Goal: Information Seeking & Learning: Learn about a topic

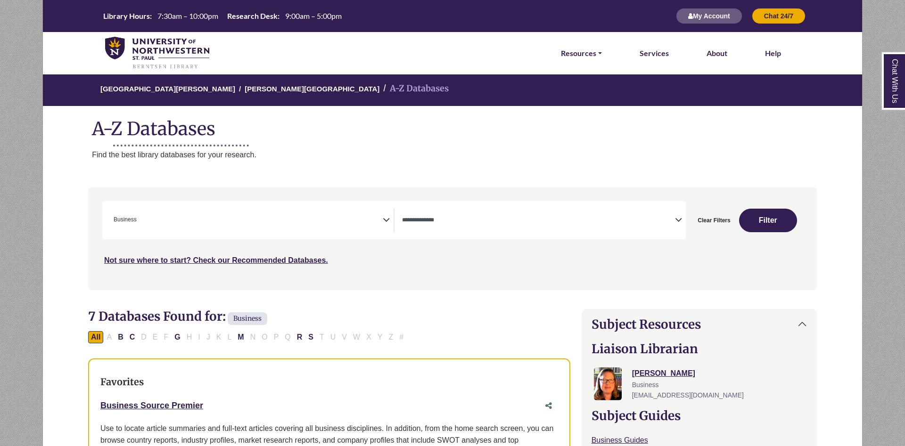
select select "*****"
select select "Database Types Filter"
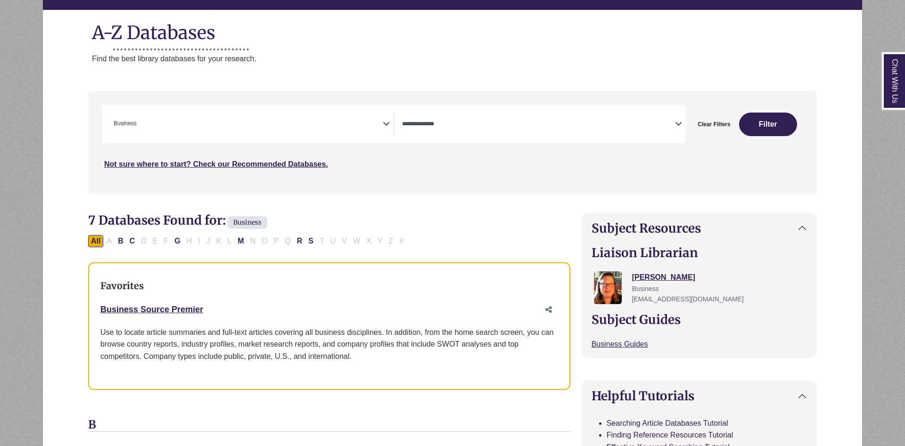
scroll to position [41, 0]
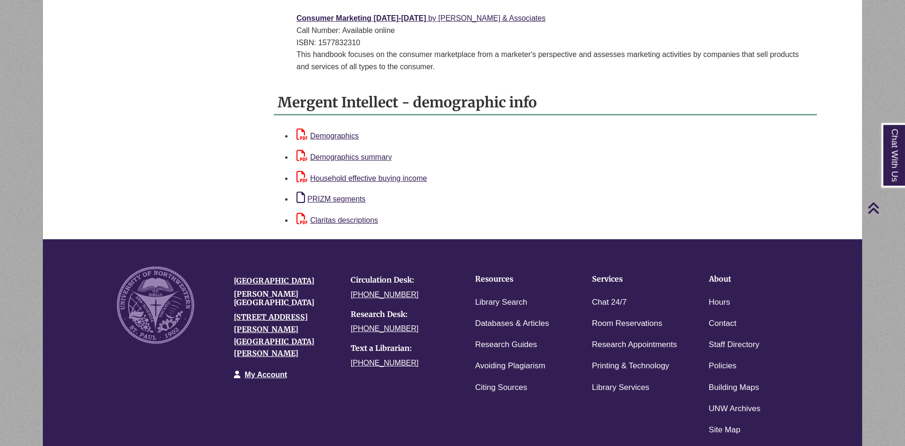
scroll to position [1062, 0]
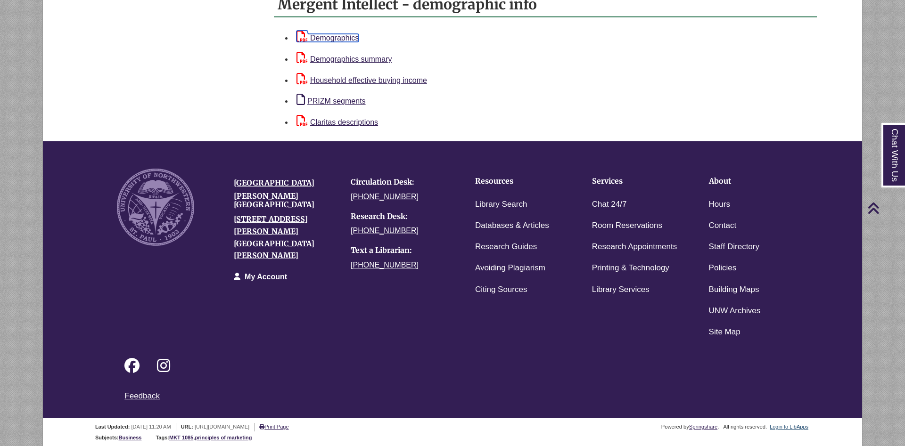
click at [336, 41] on link "Demographics" at bounding box center [327, 38] width 62 height 8
click at [335, 57] on link "Demographics summary" at bounding box center [343, 59] width 95 height 8
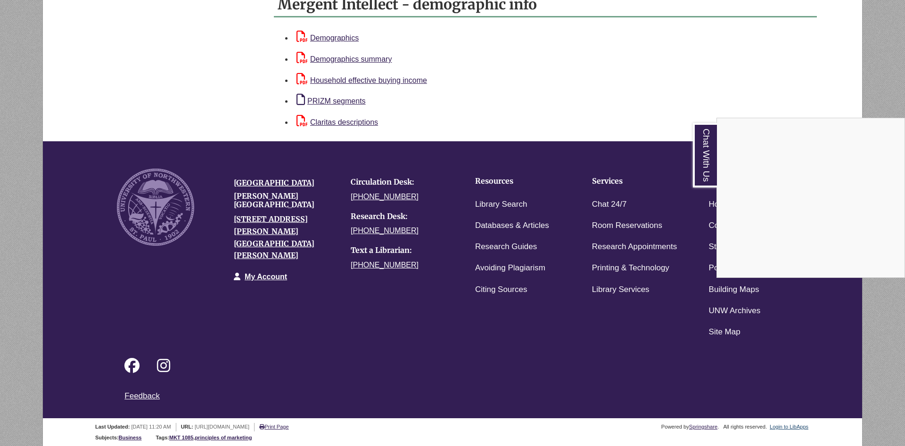
click at [385, 80] on div "Chat With Us" at bounding box center [452, 223] width 905 height 446
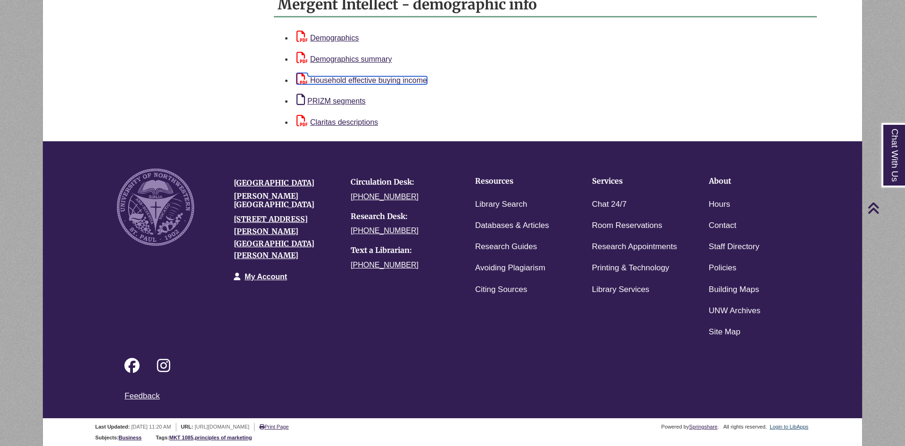
click at [385, 80] on link "Household effective buying income" at bounding box center [361, 80] width 131 height 8
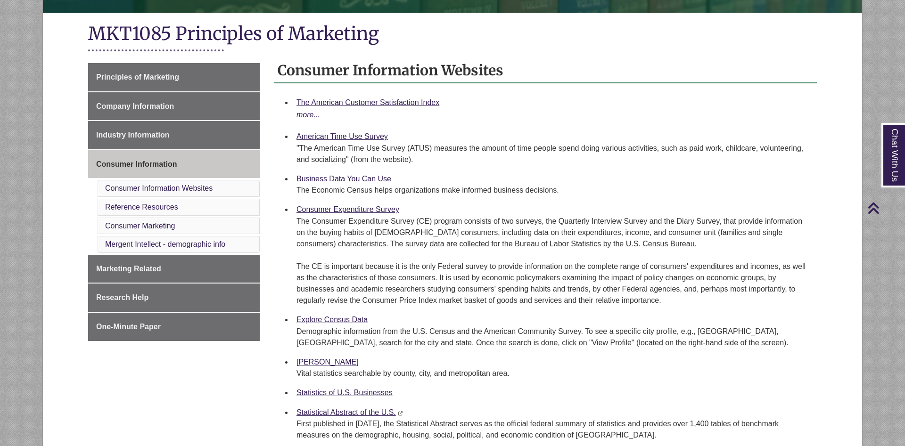
scroll to position [0, 0]
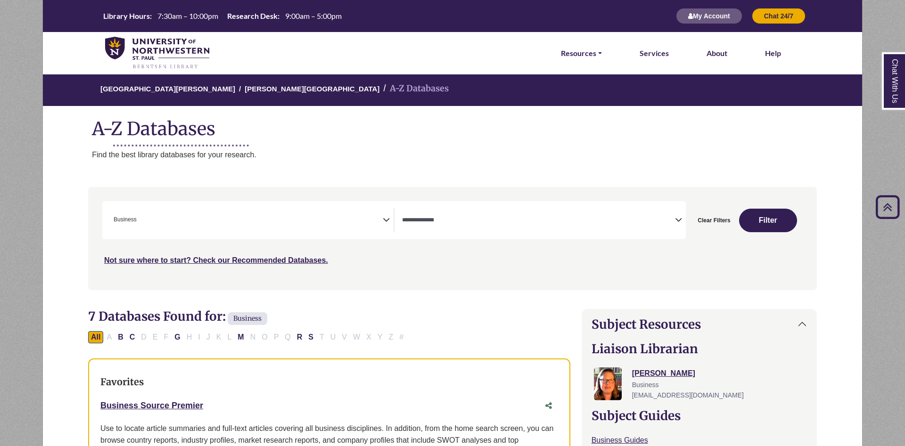
select select "*****"
select select "Database Types Filter"
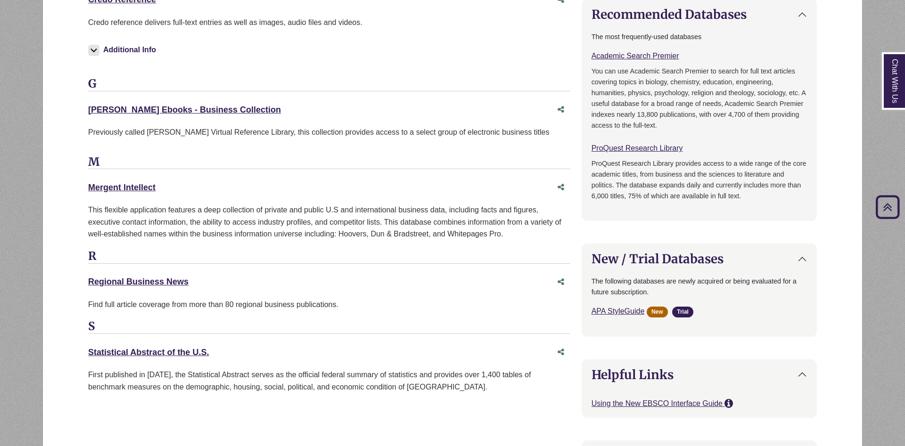
scroll to position [41, 0]
click at [145, 187] on link "Mergent Intellect This link opens in a new window" at bounding box center [121, 187] width 67 height 9
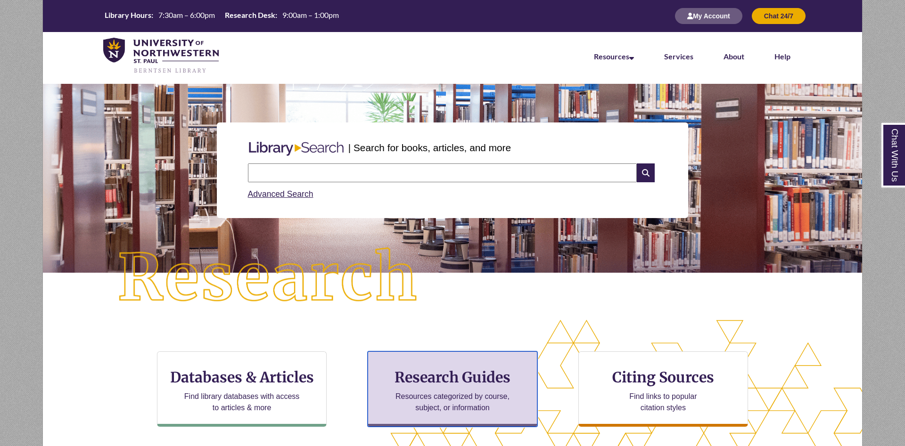
click at [441, 381] on h3 "Research Guides" at bounding box center [453, 377] width 154 height 18
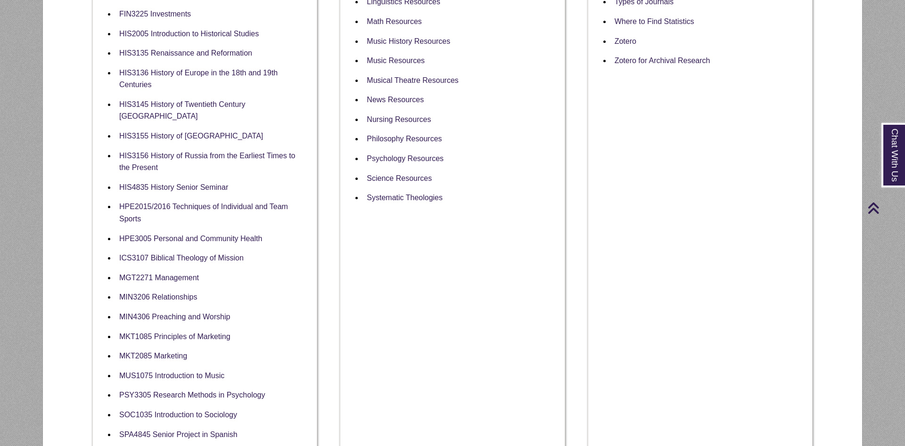
scroll to position [625, 0]
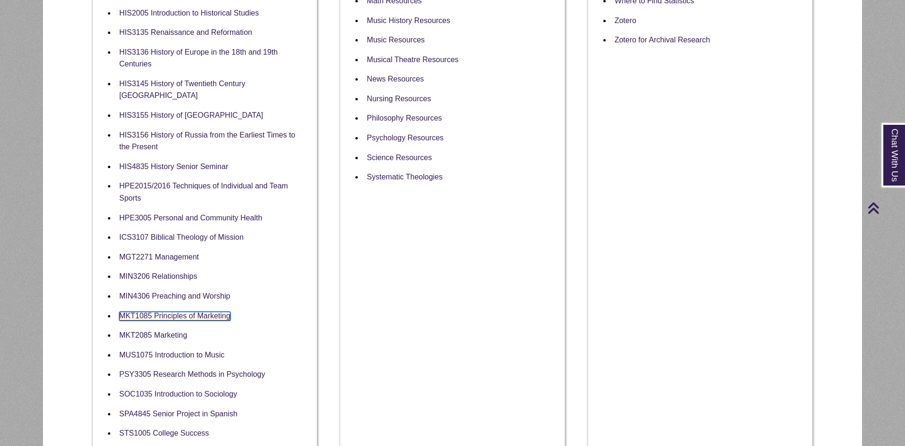
click at [210, 312] on link "MKT1085 Principles of Marketing" at bounding box center [174, 316] width 111 height 9
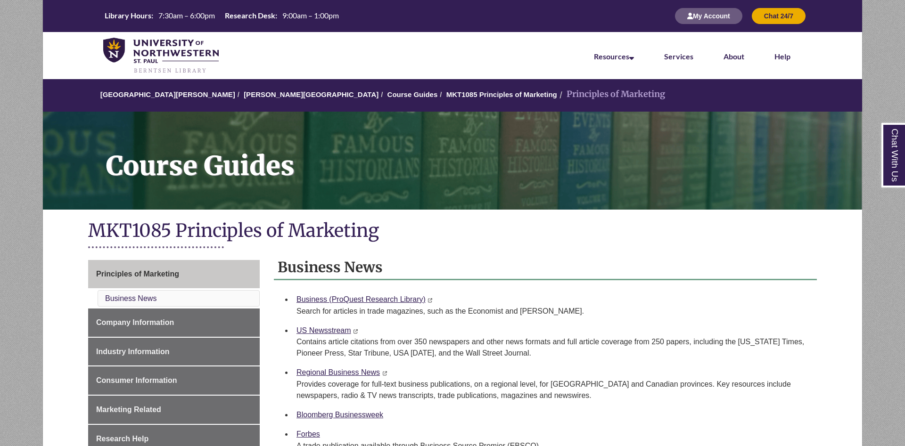
scroll to position [144, 0]
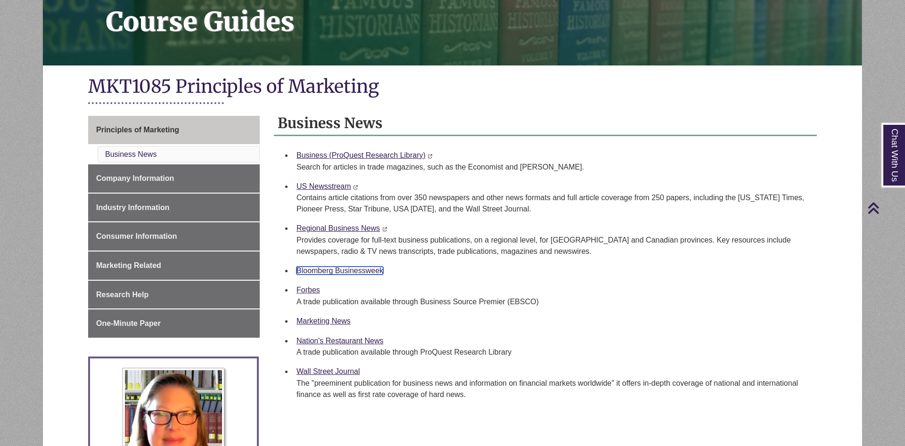
click at [357, 271] on link "Bloomberg Businessweek" at bounding box center [339, 271] width 87 height 8
click at [759, 304] on div "A trade publication available through Business Source Premier (EBSCO)" at bounding box center [552, 301] width 513 height 11
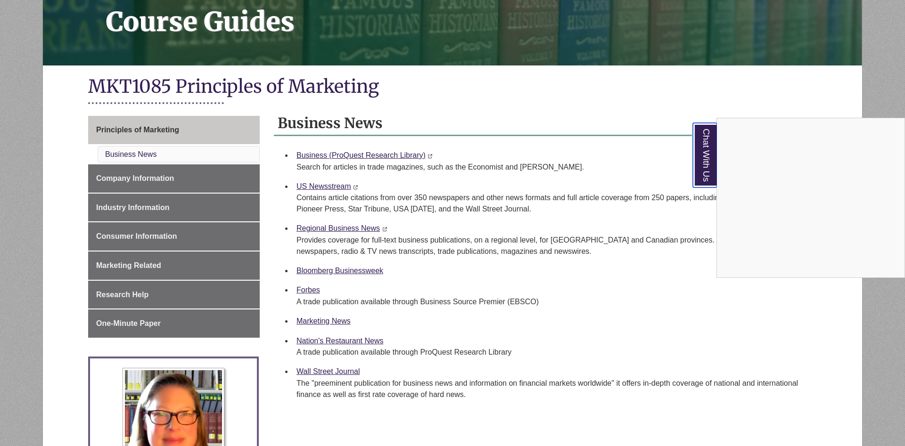
click at [702, 164] on link "Chat With Us" at bounding box center [705, 155] width 24 height 65
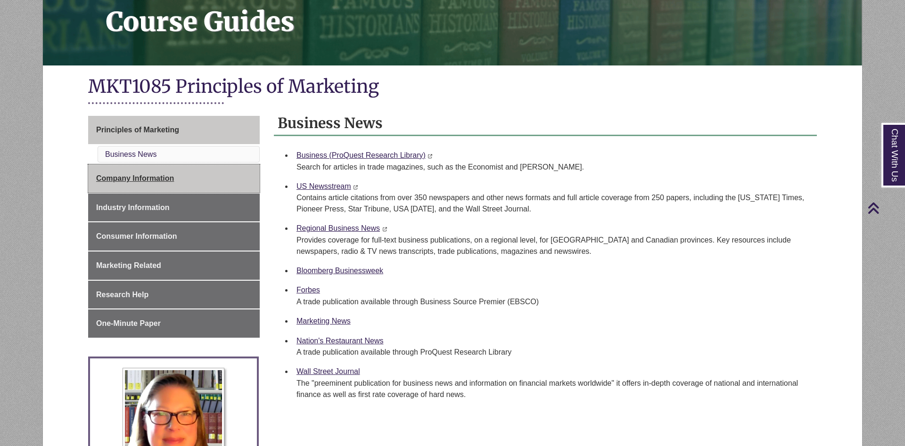
click at [200, 185] on link "Company Information" at bounding box center [174, 178] width 172 height 28
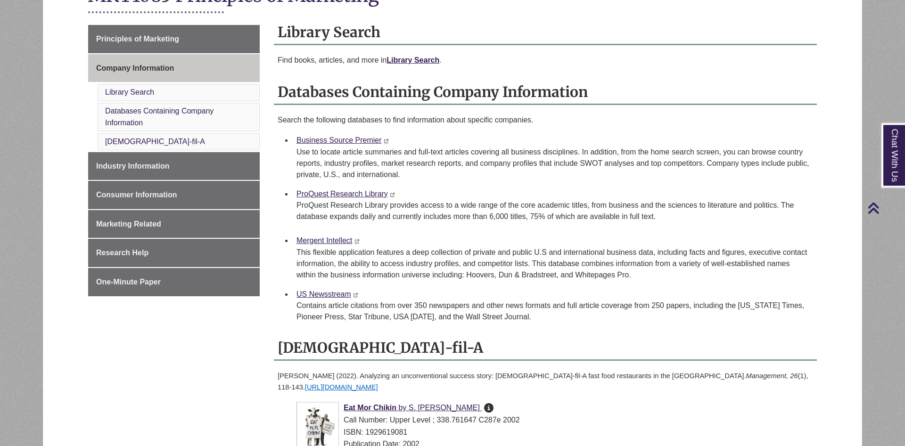
scroll to position [144, 0]
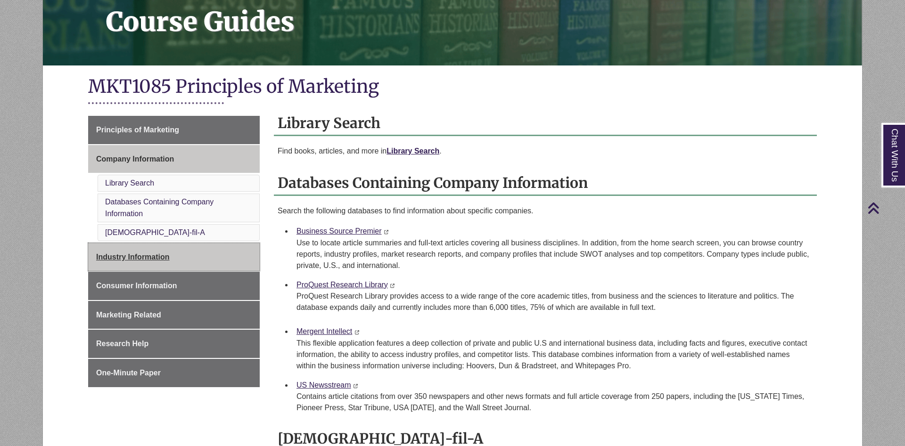
click at [148, 259] on span "Industry Information" at bounding box center [133, 257] width 74 height 8
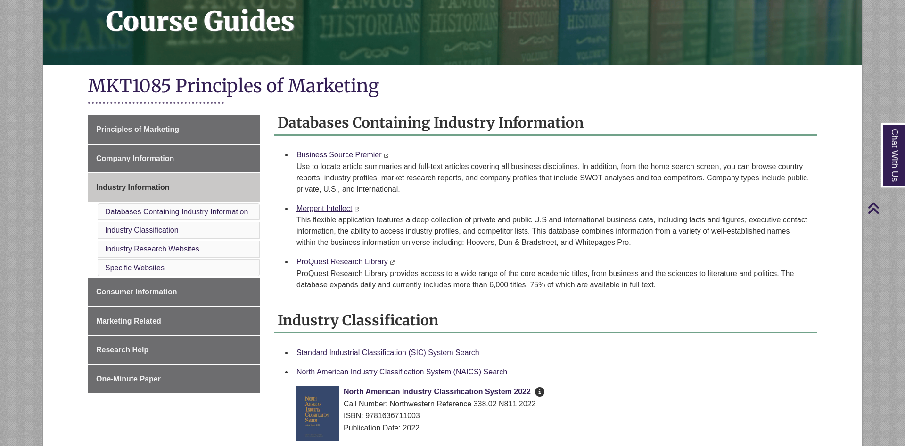
scroll to position [144, 0]
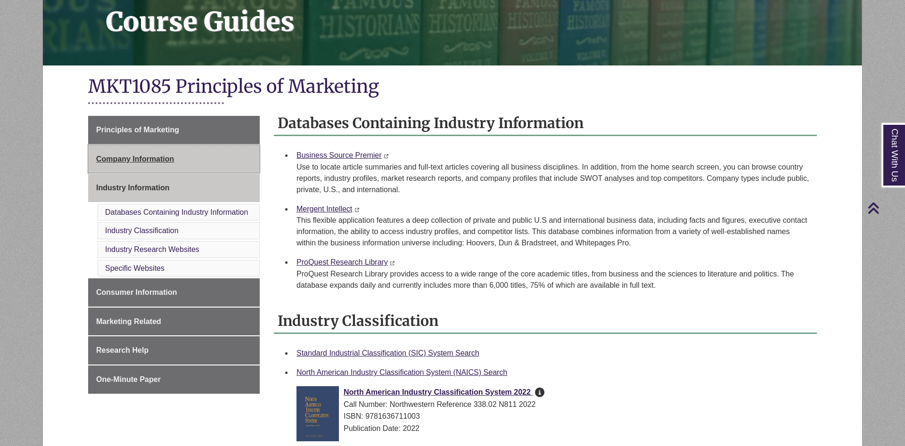
click at [165, 162] on span "Company Information" at bounding box center [135, 159] width 78 height 8
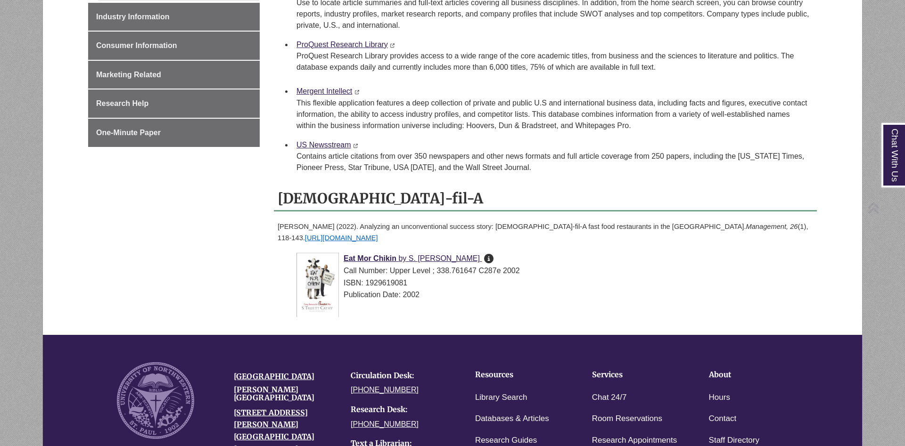
scroll to position [567, 0]
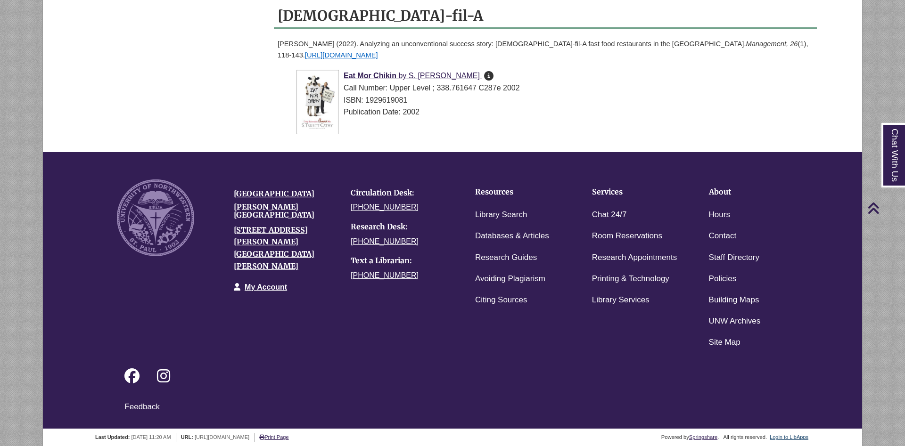
click at [787, 434] on div "Login to LibApps" at bounding box center [788, 438] width 41 height 8
click at [788, 434] on link "Login to LibApps" at bounding box center [789, 437] width 39 height 6
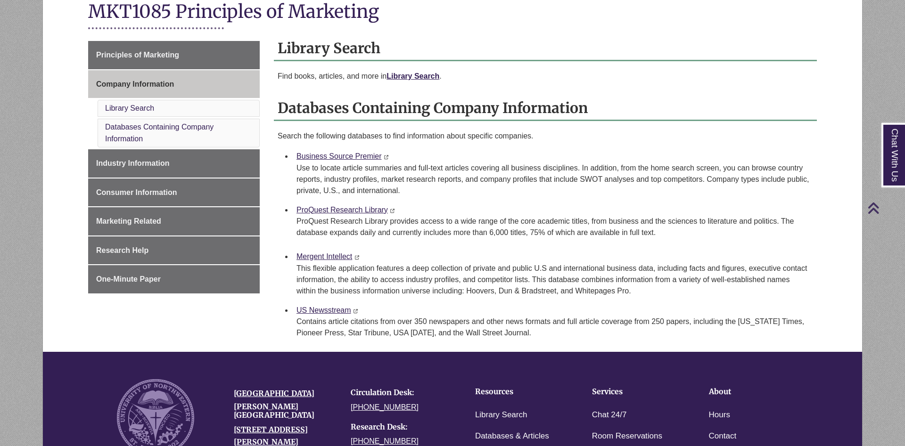
scroll to position [192, 0]
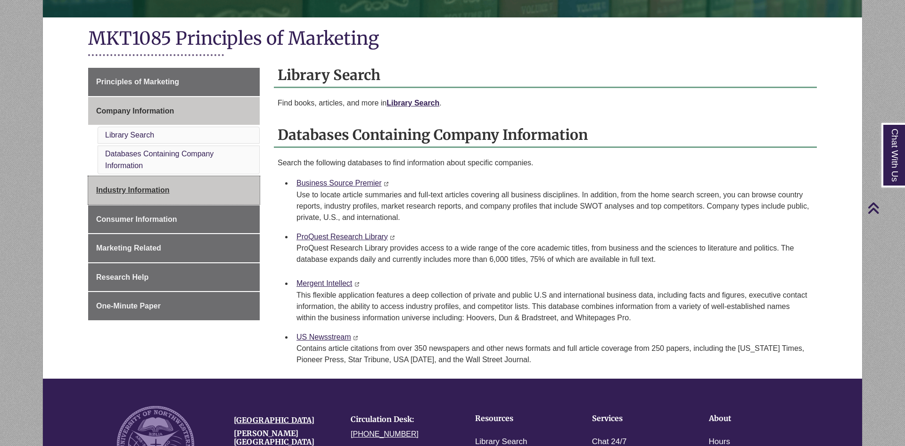
click at [175, 194] on link "Industry Information" at bounding box center [174, 190] width 172 height 28
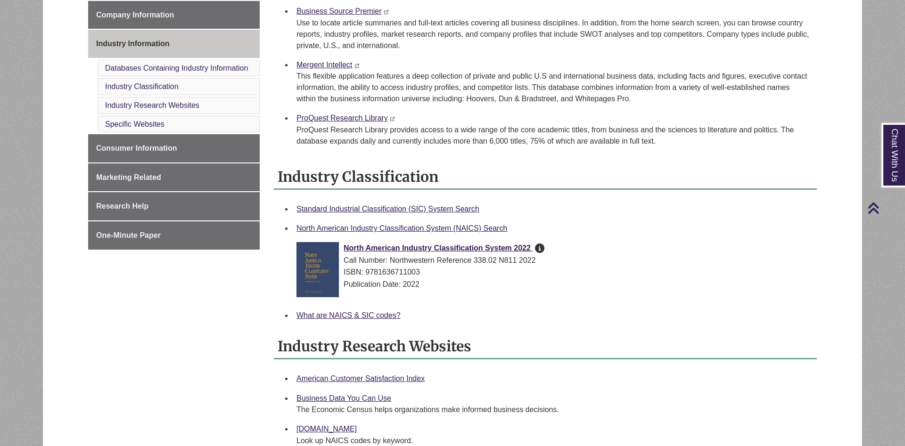
scroll to position [144, 0]
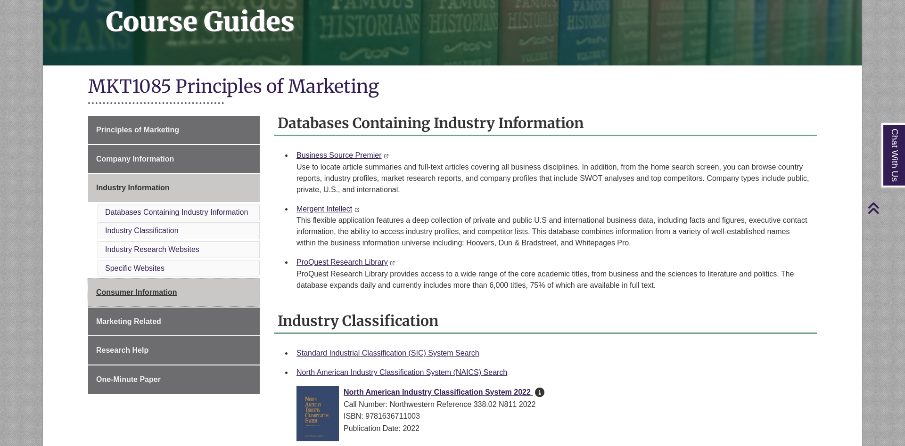
click at [153, 287] on link "Consumer Information" at bounding box center [174, 292] width 172 height 28
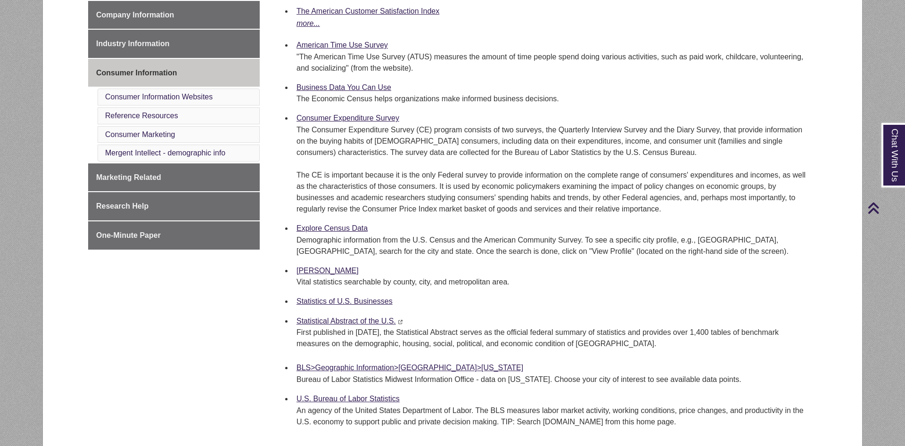
scroll to position [96, 0]
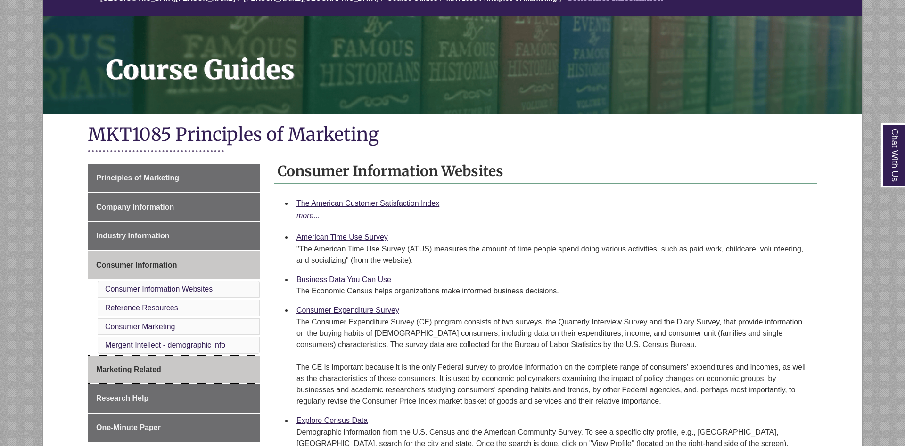
click at [141, 371] on span "Marketing Related" at bounding box center [128, 370] width 65 height 8
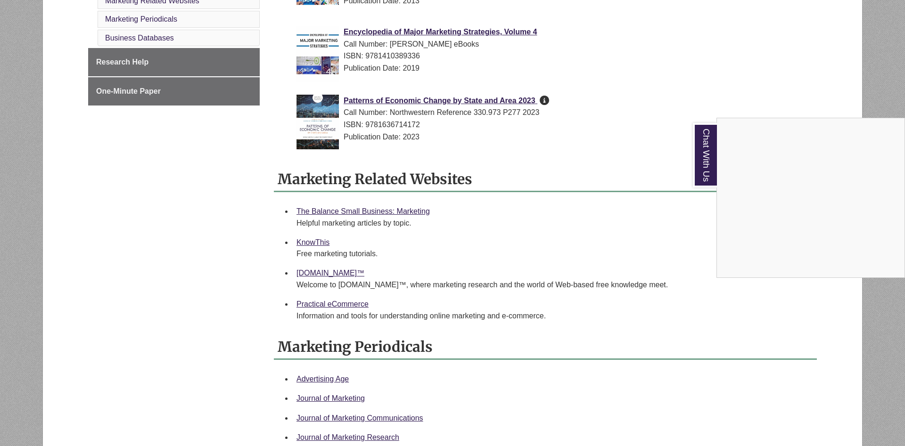
scroll to position [336, 0]
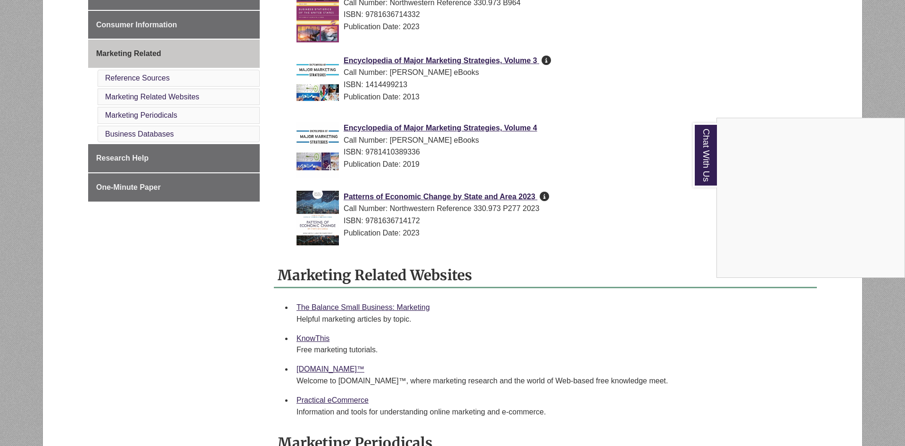
click at [156, 150] on div "Chat With Us" at bounding box center [452, 223] width 905 height 446
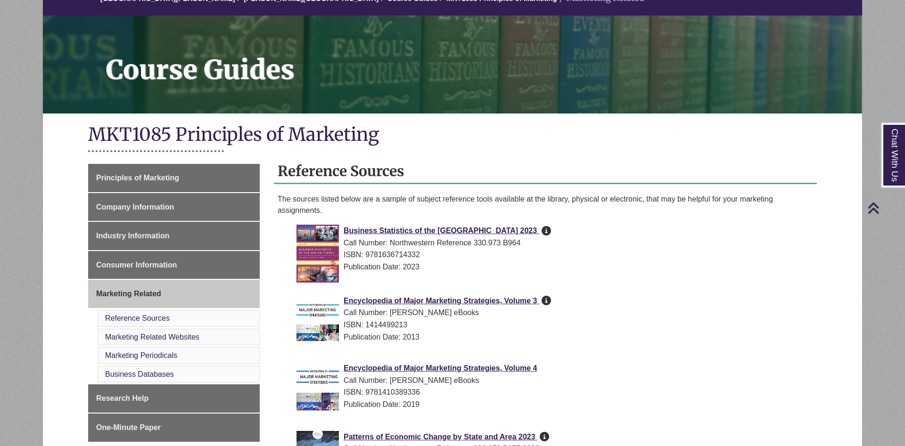
scroll to position [0, 0]
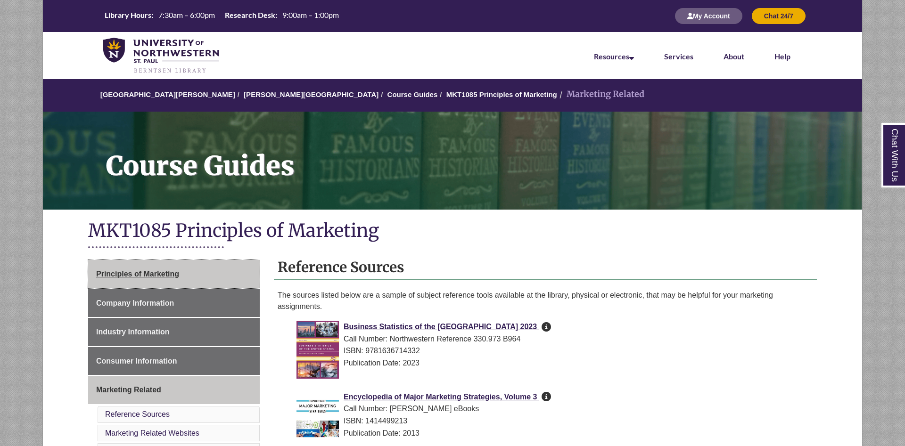
click at [157, 276] on span "Principles of Marketing" at bounding box center [137, 274] width 83 height 8
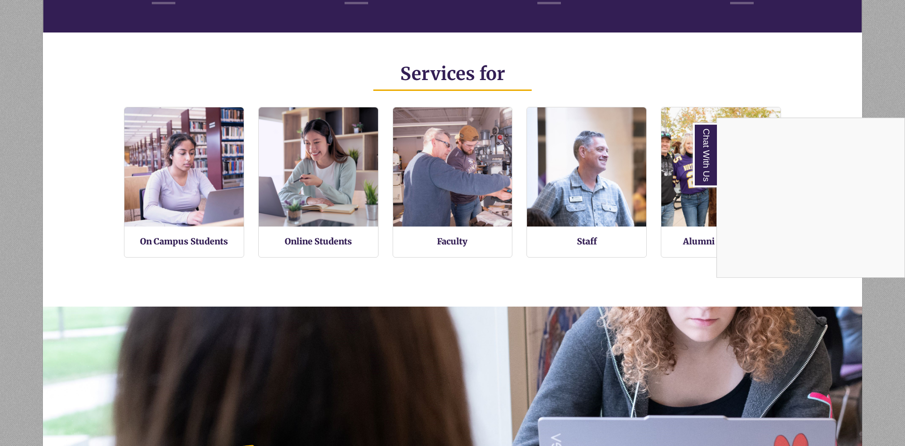
scroll to position [481, 0]
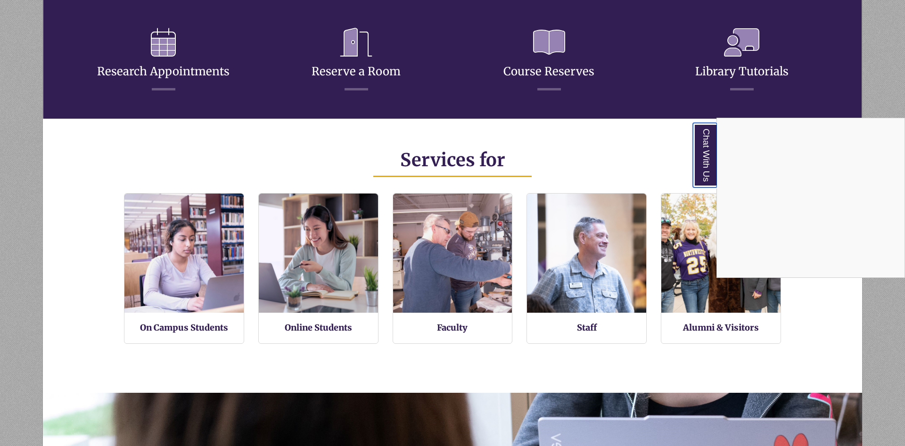
click at [707, 168] on link "Chat With Us" at bounding box center [705, 155] width 24 height 65
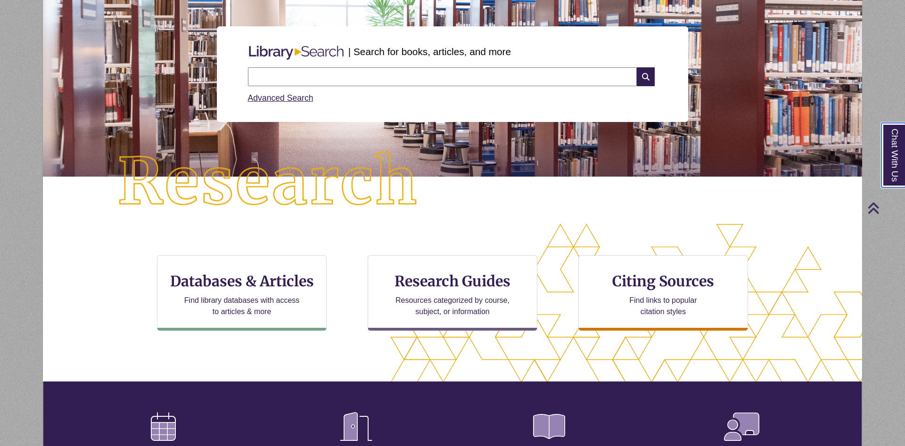
scroll to position [0, 0]
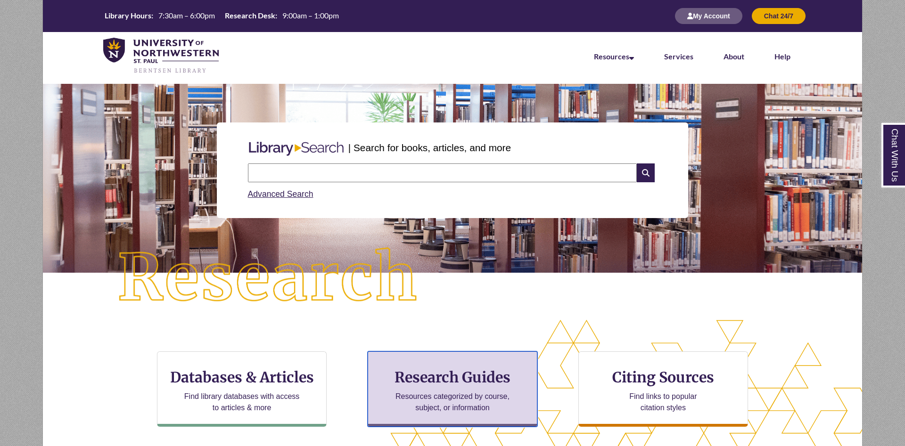
click at [412, 374] on h3 "Research Guides" at bounding box center [453, 377] width 154 height 18
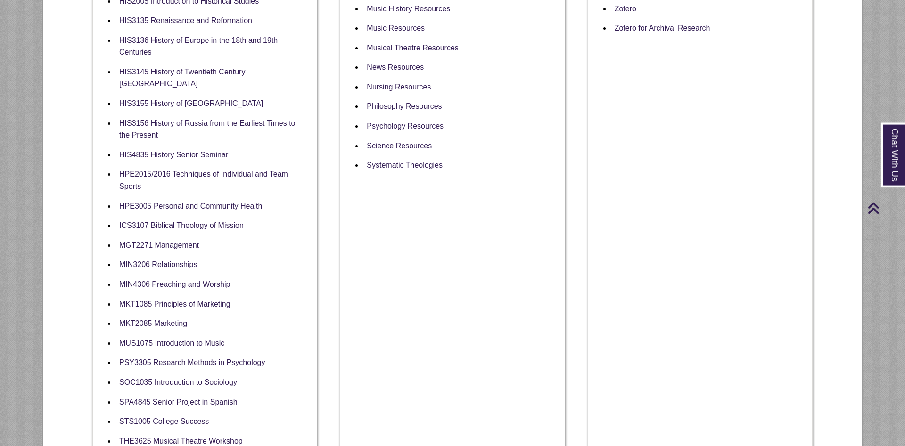
scroll to position [721, 0]
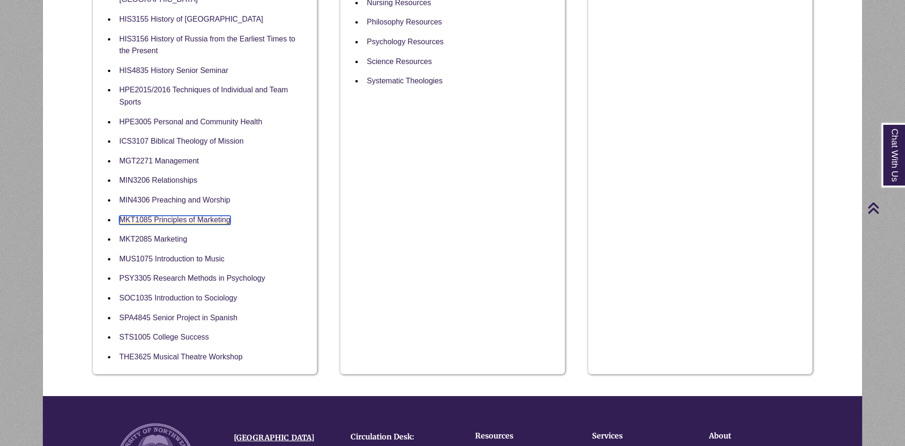
click at [193, 217] on link "MKT1085 Principles of Marketing" at bounding box center [174, 220] width 111 height 9
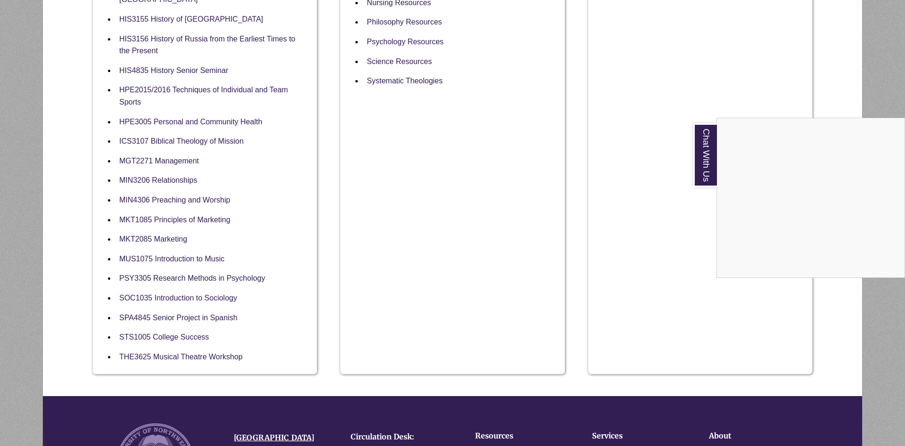
click at [581, 221] on div "Chat With Us" at bounding box center [452, 223] width 905 height 446
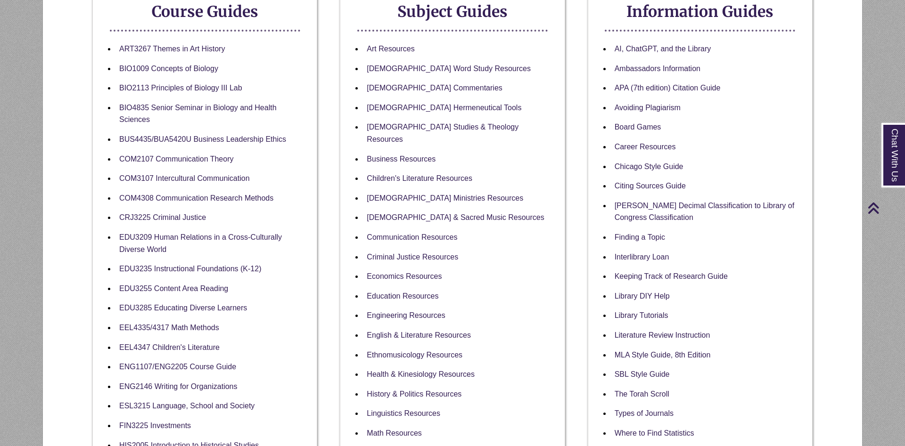
scroll to position [0, 0]
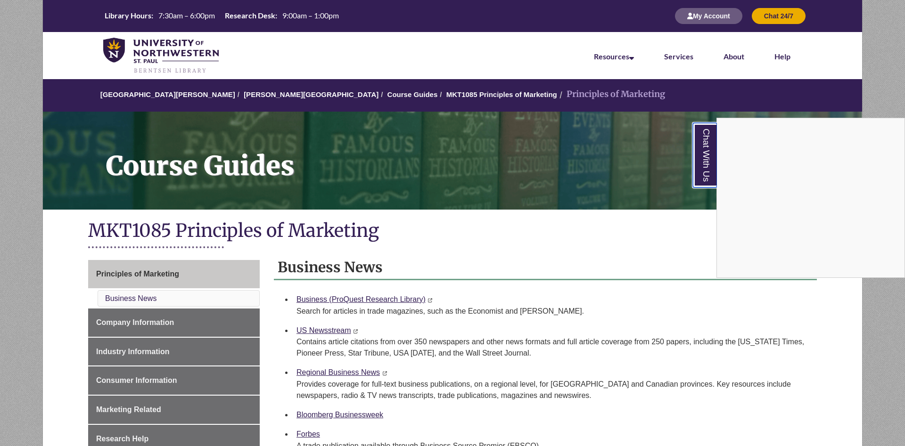
click at [700, 163] on link "Chat With Us" at bounding box center [705, 155] width 24 height 65
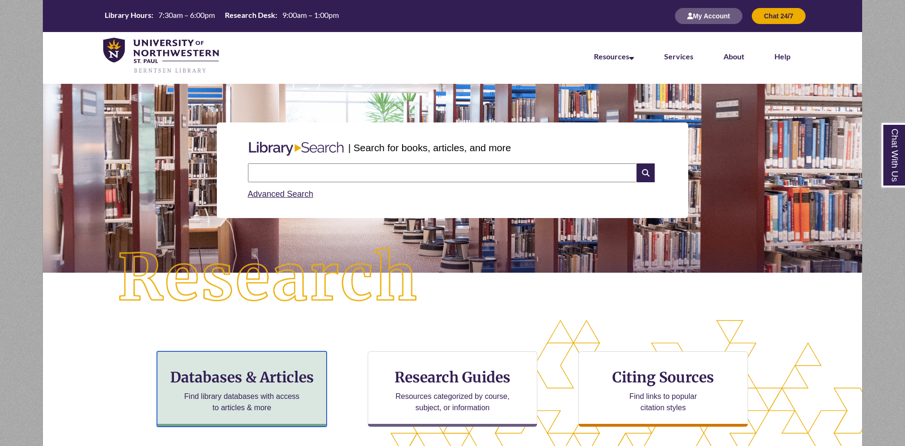
click at [287, 377] on h3 "Databases & Articles" at bounding box center [242, 377] width 154 height 18
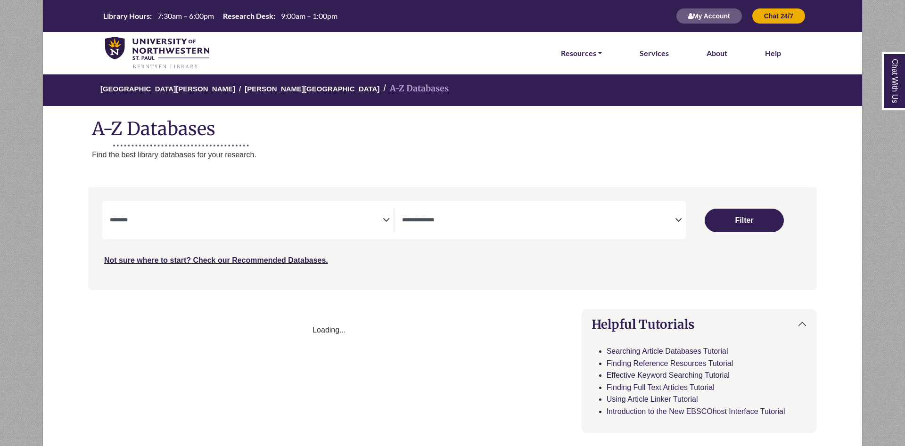
select select "Database Subject Filter"
select select "Database Types Filter"
select select "Database Subject Filter"
select select "Database Types Filter"
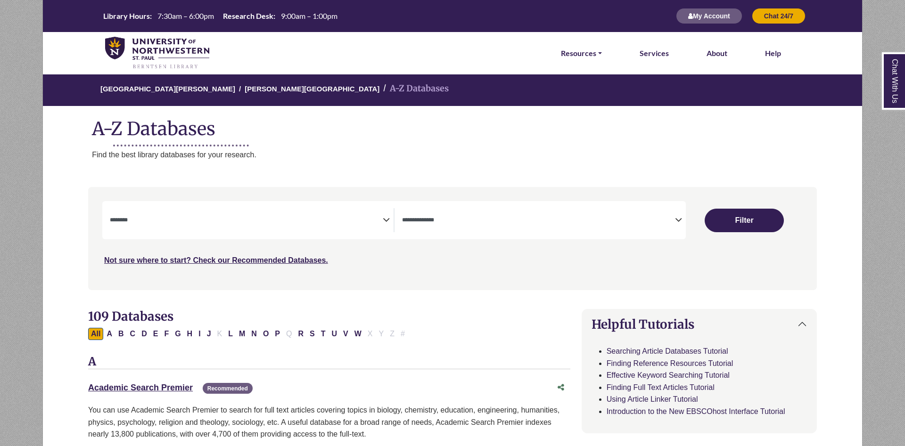
click at [386, 218] on icon "Search filters" at bounding box center [386, 219] width 7 height 14
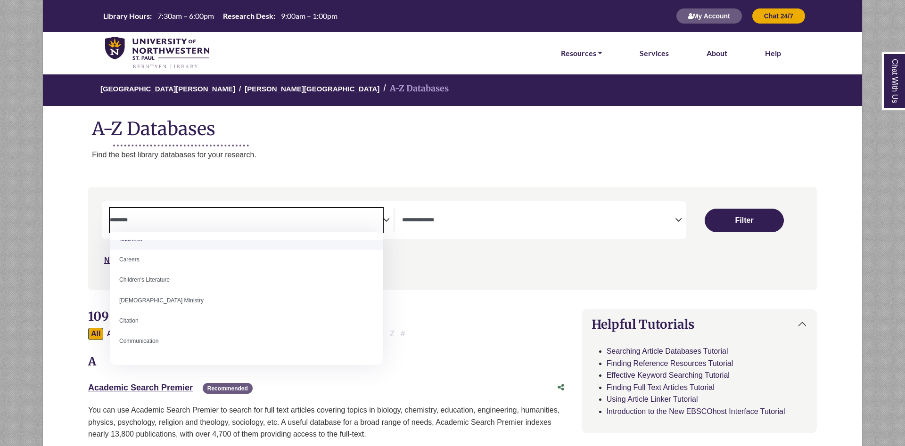
scroll to position [79, 0]
select select "*****"
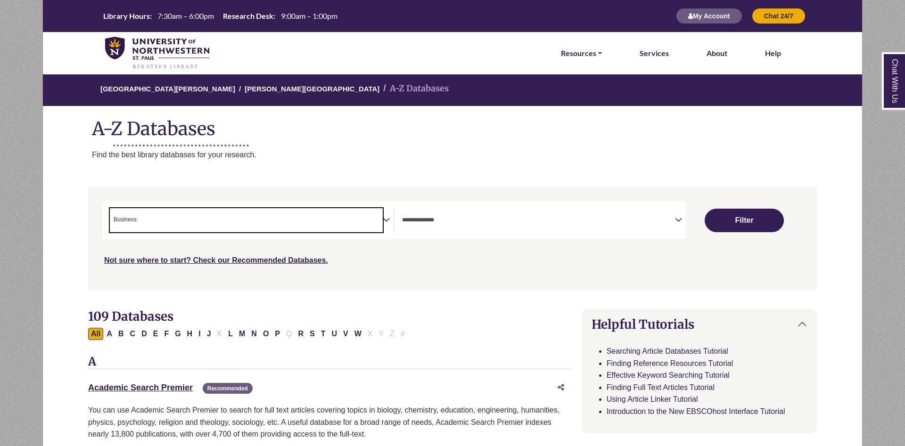
scroll to position [41, 0]
click at [745, 221] on button "Filter" at bounding box center [743, 221] width 79 height 24
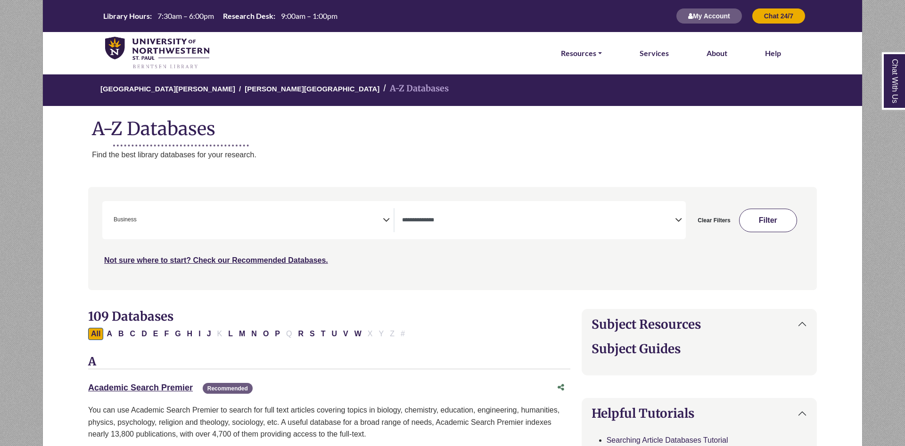
select select "Database Types Filter"
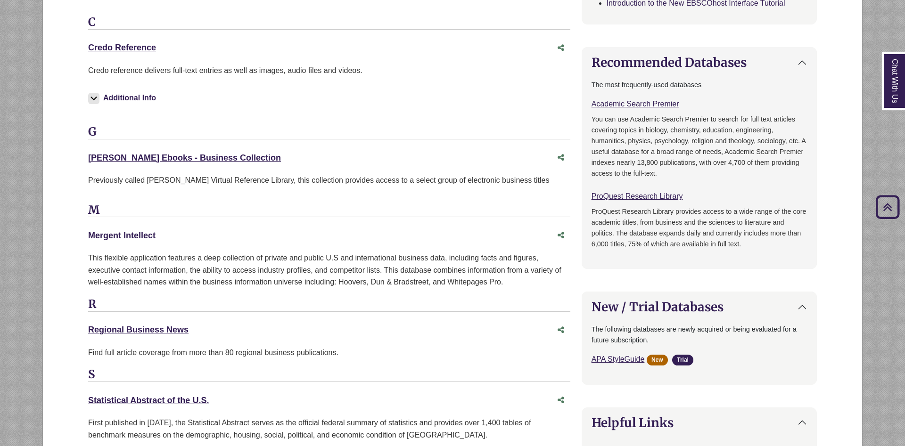
scroll to position [625, 0]
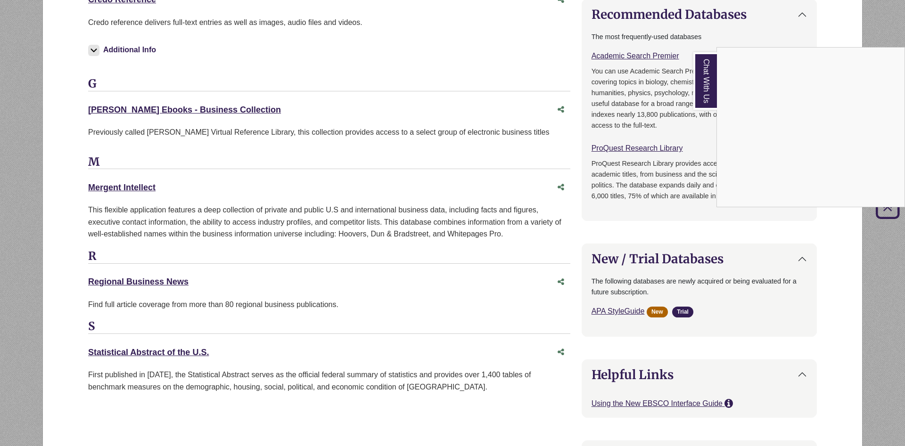
click at [709, 86] on link "Chat With Us" at bounding box center [705, 80] width 24 height 57
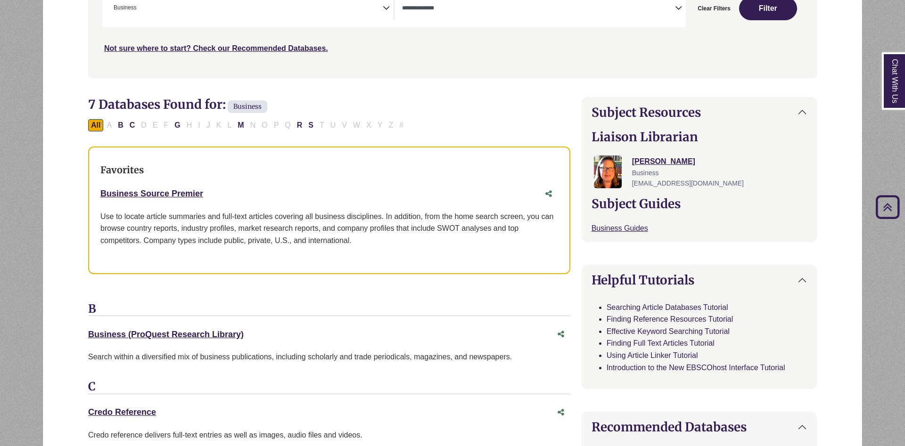
scroll to position [288, 0]
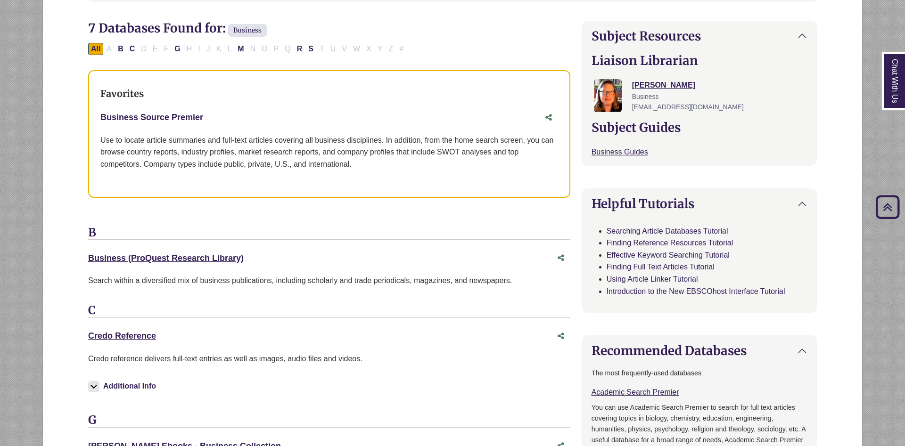
click at [192, 122] on link "Business Source Premier This link opens in a new window" at bounding box center [151, 117] width 103 height 9
